Goal: Information Seeking & Learning: Learn about a topic

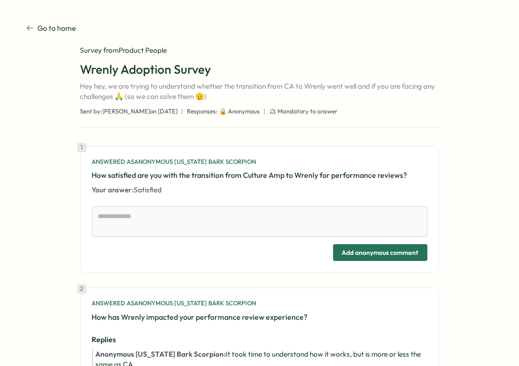
click at [59, 30] on p "Go to home" at bounding box center [56, 28] width 39 height 12
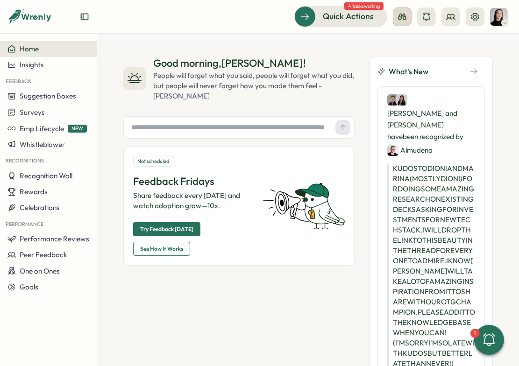
click at [403, 19] on icon at bounding box center [402, 17] width 8 height 7
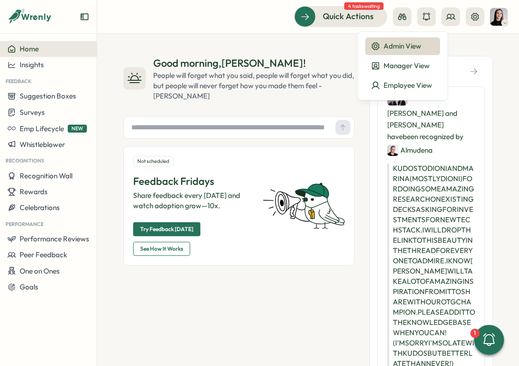
click at [402, 43] on div "Admin View" at bounding box center [403, 46] width 64 height 10
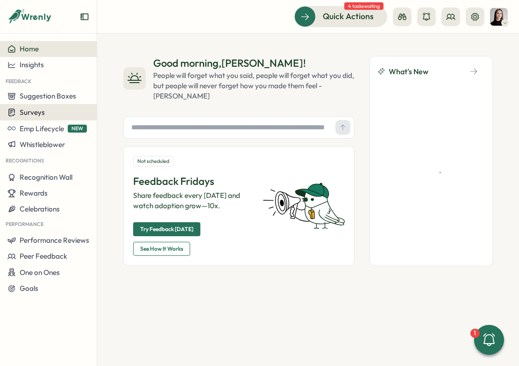
click at [47, 113] on div "Surveys" at bounding box center [48, 112] width 82 height 9
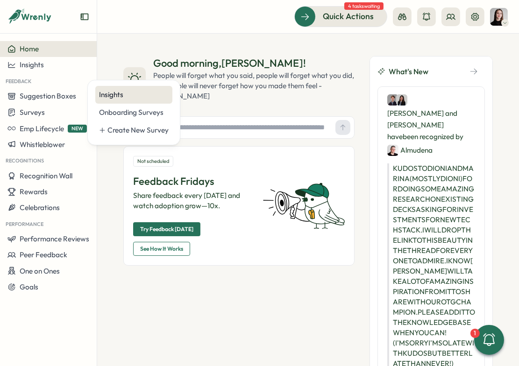
click at [121, 93] on div "Insights" at bounding box center [134, 95] width 70 height 10
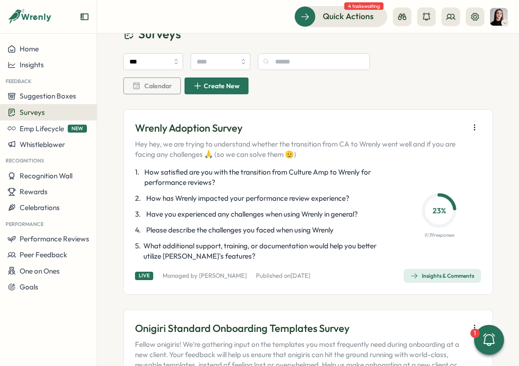
scroll to position [40, 0]
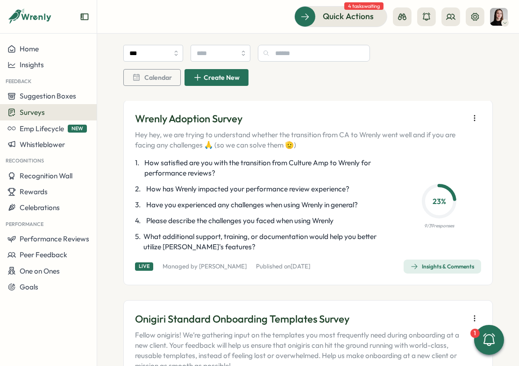
click at [425, 269] on div "Insights & Comments" at bounding box center [443, 266] width 64 height 7
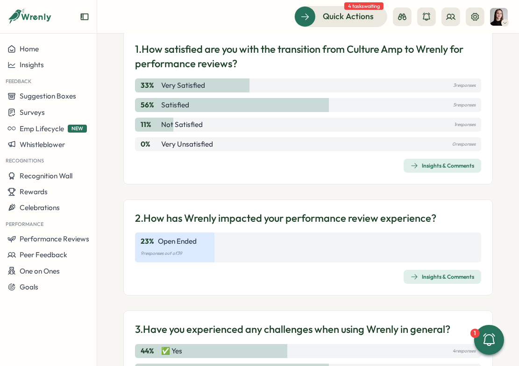
scroll to position [122, 0]
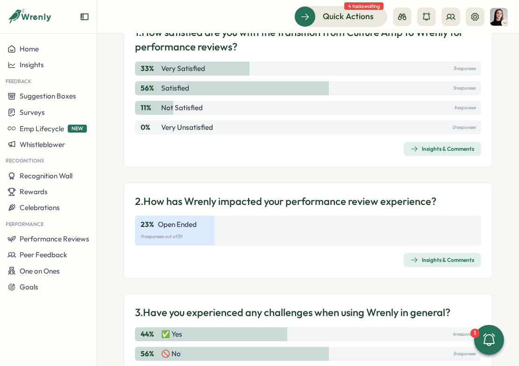
click at [288, 240] on p "9 responses out of 39" at bounding box center [308, 237] width 335 height 10
click at [440, 260] on div "Insights & Comments" at bounding box center [443, 260] width 64 height 7
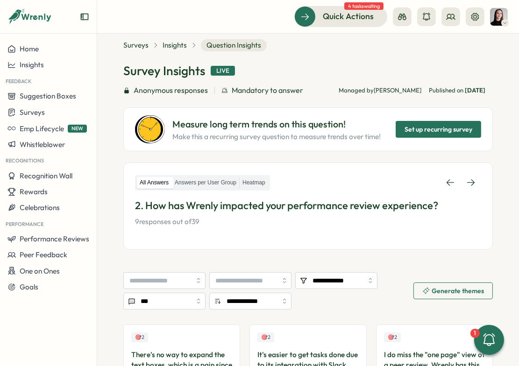
scroll to position [15, 0]
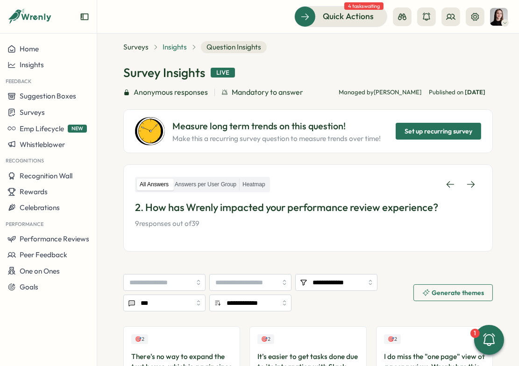
click at [167, 46] on span "Insights" at bounding box center [175, 47] width 24 height 10
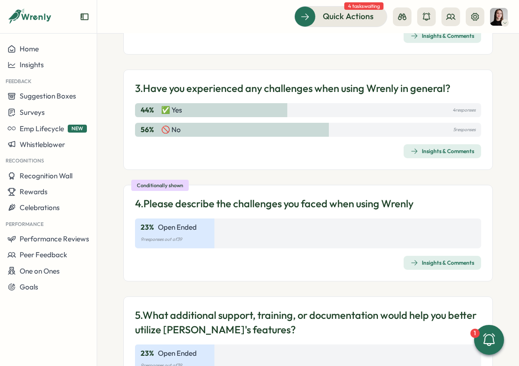
scroll to position [351, 0]
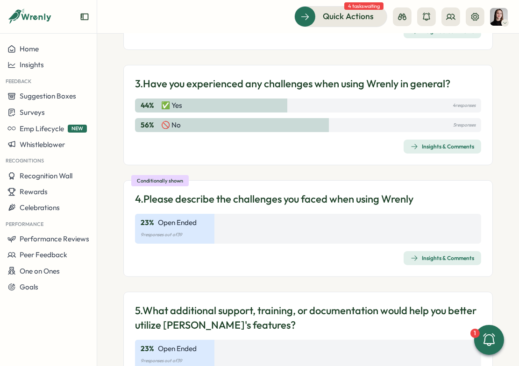
click at [223, 230] on p "9 responses out of 39" at bounding box center [308, 235] width 335 height 10
click at [441, 258] on div "Insights & Comments" at bounding box center [443, 258] width 64 height 7
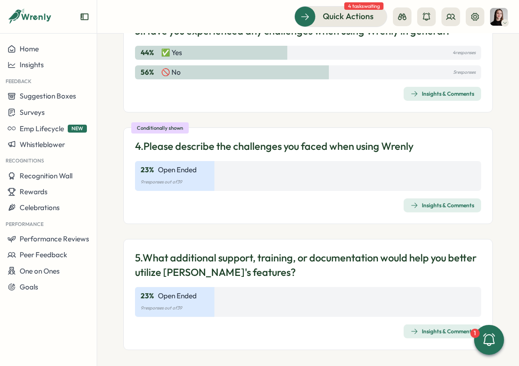
scroll to position [408, 0]
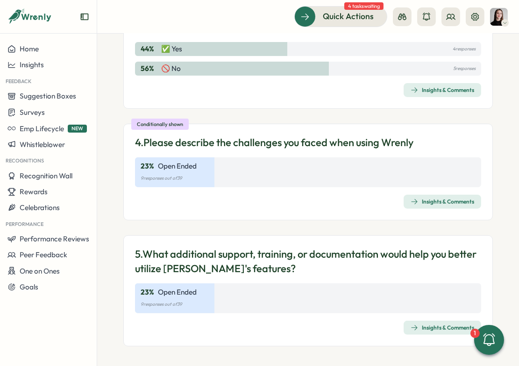
click at [393, 318] on div "5. What additional support, training, or documentation would help you better ut…" at bounding box center [308, 291] width 370 height 111
click at [423, 328] on div "Insights & Comments" at bounding box center [443, 327] width 64 height 7
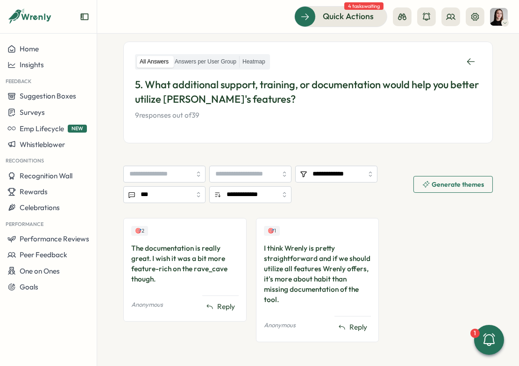
scroll to position [144, 0]
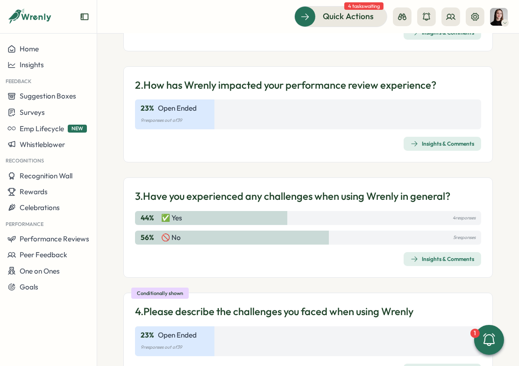
scroll to position [408, 0]
